Goal: Find specific page/section

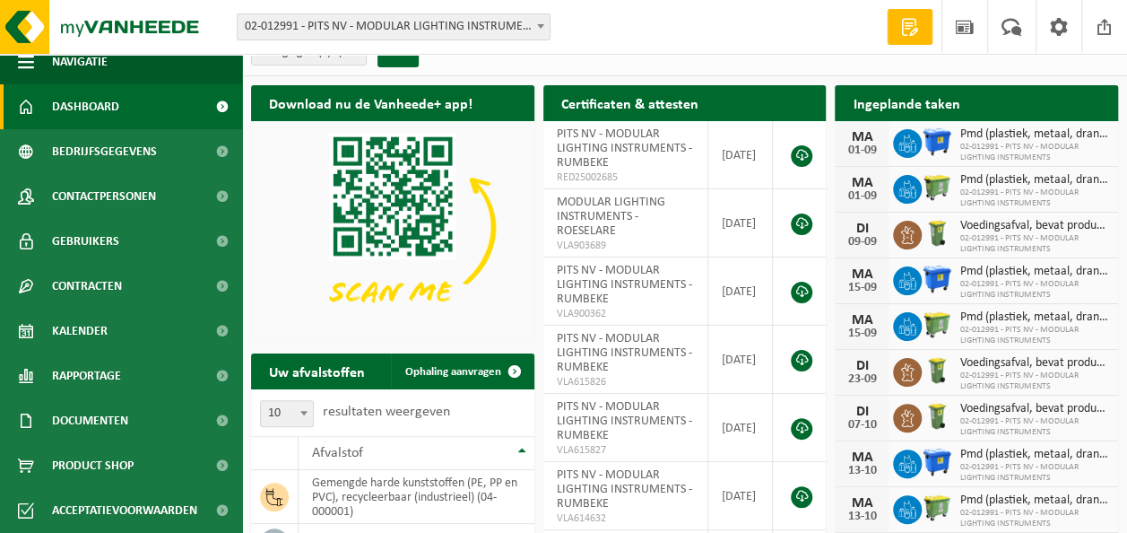
scroll to position [90, 0]
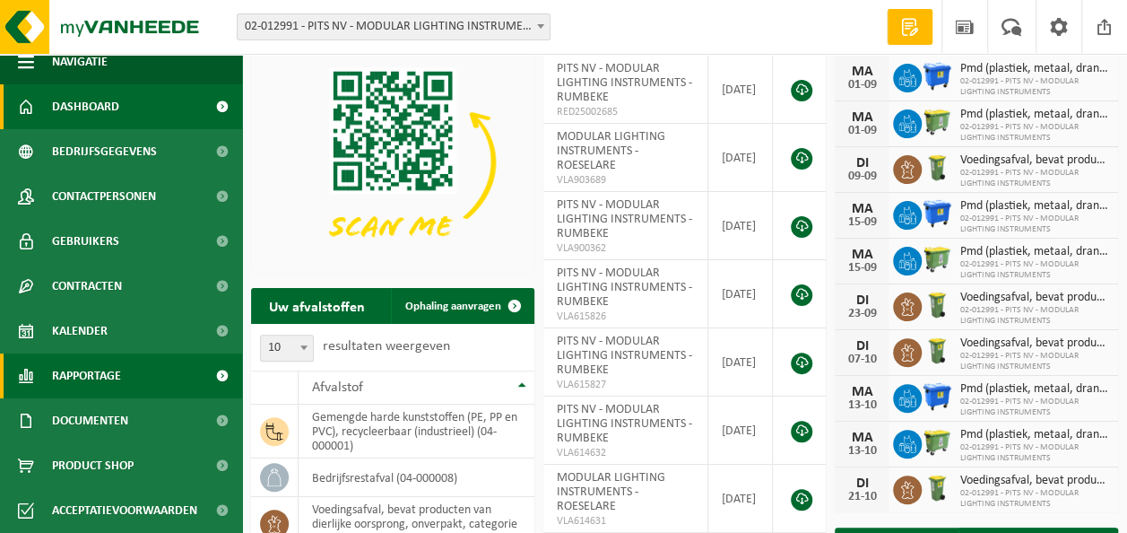
click at [99, 390] on span "Rapportage" at bounding box center [86, 375] width 69 height 45
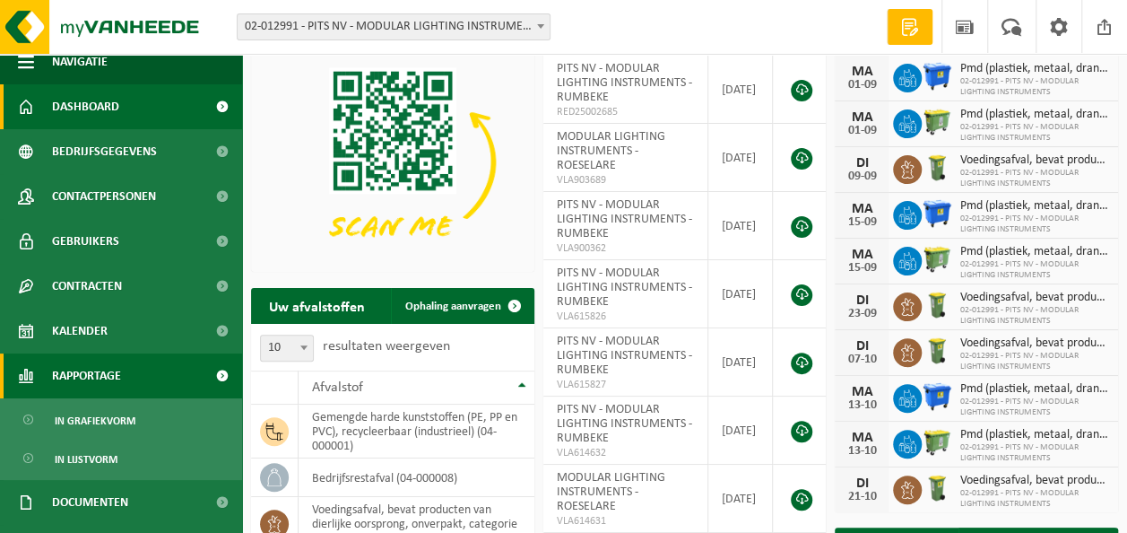
click at [102, 380] on span "Rapportage" at bounding box center [86, 375] width 69 height 45
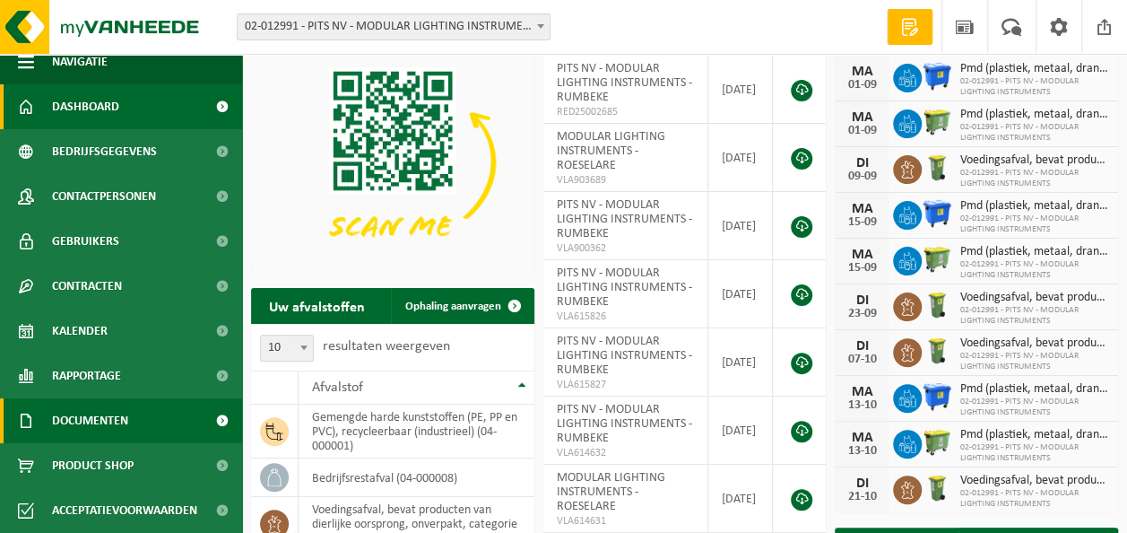
click at [95, 418] on span "Documenten" at bounding box center [90, 420] width 76 height 45
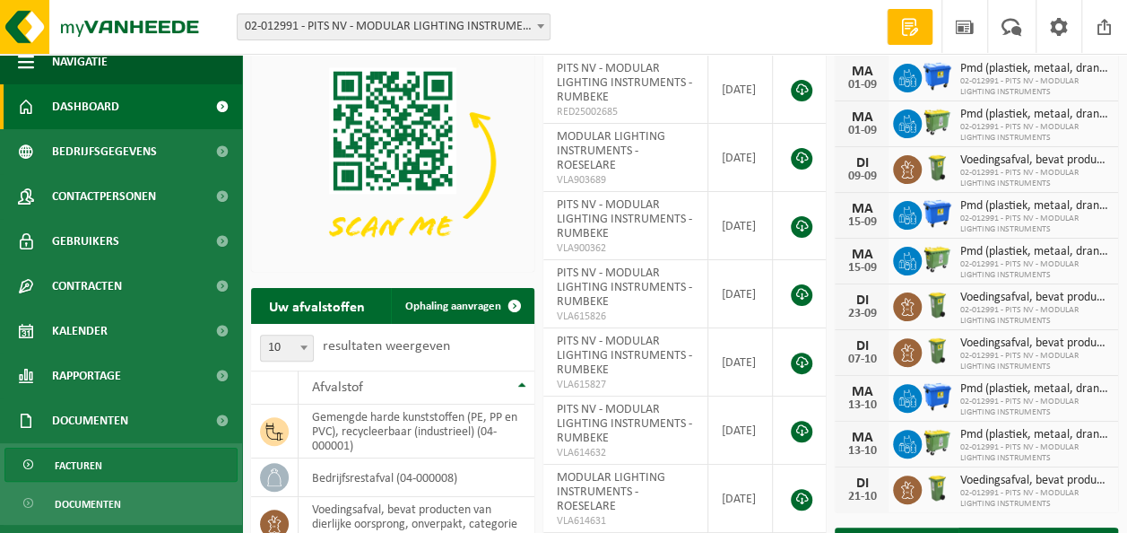
click at [88, 455] on span "Facturen" at bounding box center [79, 465] width 48 height 34
